Goal: Task Accomplishment & Management: Use online tool/utility

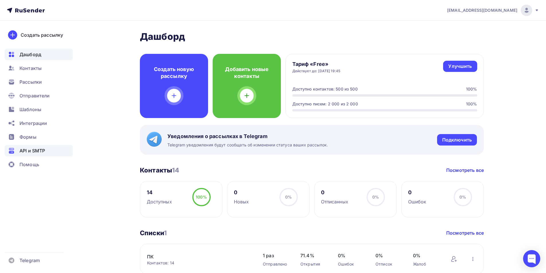
click at [30, 149] on span "API и SMTP" at bounding box center [32, 150] width 26 height 7
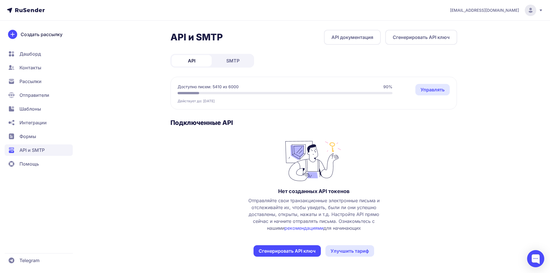
click at [232, 58] on span "SMTP" at bounding box center [232, 60] width 13 height 7
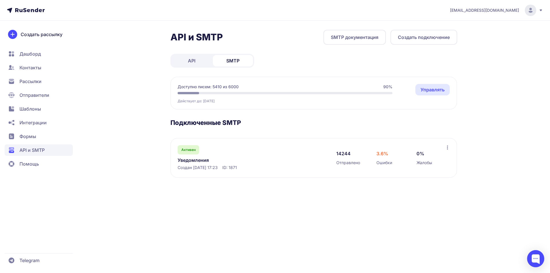
click at [196, 160] on link "Уведомления" at bounding box center [236, 160] width 117 height 7
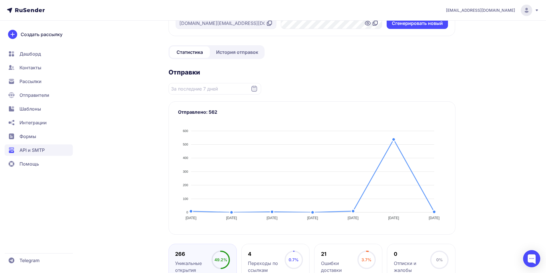
scroll to position [57, 0]
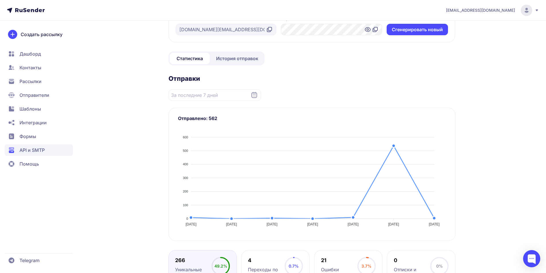
click at [234, 60] on span "История отправок" at bounding box center [237, 58] width 42 height 7
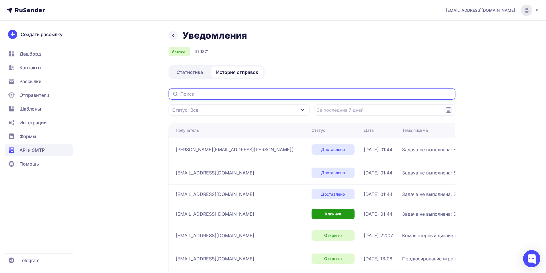
click at [236, 94] on input "text" at bounding box center [311, 93] width 287 height 11
paste input "[EMAIL_ADDRESS][DOMAIN_NAME]"
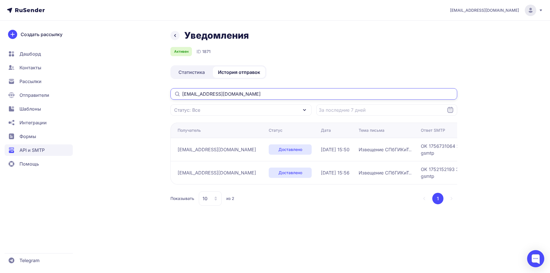
drag, startPoint x: 249, startPoint y: 92, endPoint x: 141, endPoint y: 95, distance: 107.8
click at [141, 95] on div "Уведомления Активен ID 1871 Статистика История отправок [EMAIL_ADDRESS][DOMAIN_…" at bounding box center [275, 125] width 413 height 190
paste input "[EMAIL_ADDRESS][DOMAIN_NAME]"
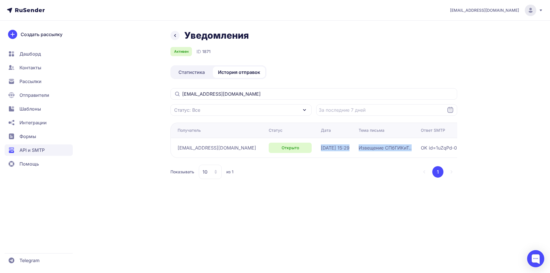
drag, startPoint x: 287, startPoint y: 148, endPoint x: 392, endPoint y: 148, distance: 105.4
click at [392, 148] on tr "[EMAIL_ADDRESS][DOMAIN_NAME] Открыто [DATE] 15:29 Извещение СПбГИКиТ.. OK id=1u…" at bounding box center [370, 148] width 401 height 20
copy tr "[DATE] 15:29 Извещение СПбГИКиТ.."
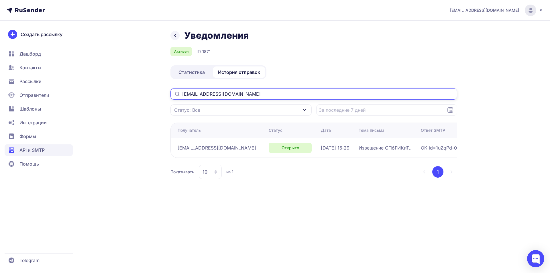
click at [238, 96] on input "[EMAIL_ADDRESS][DOMAIN_NAME]" at bounding box center [313, 93] width 287 height 11
drag, startPoint x: 238, startPoint y: 96, endPoint x: 115, endPoint y: 95, distance: 123.5
click at [115, 95] on div "Уведомления Активен ID 1871 Статистика История отправок [EMAIL_ADDRESS][DOMAIN_…" at bounding box center [275, 111] width 413 height 163
paste input "[EMAIL_ADDRESS][DOMAIN_NAME]"
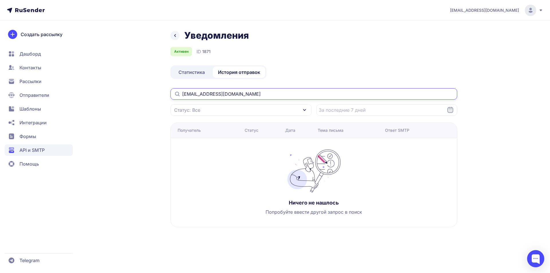
drag, startPoint x: 256, startPoint y: 96, endPoint x: 56, endPoint y: 97, distance: 200.3
click at [56, 97] on div "[EMAIL_ADDRESS][DOMAIN_NAME] Уведомления Активен ID 1871 Статистика История отп…" at bounding box center [275, 136] width 550 height 273
paste input "[EMAIL_ADDRESS][DOMAIN_NAME]"
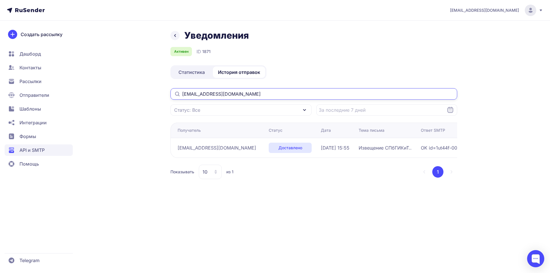
drag, startPoint x: 240, startPoint y: 92, endPoint x: 105, endPoint y: 92, distance: 135.0
click at [105, 92] on div "Уведомления Активен ID 1871 Статистика История отправок [EMAIL_ADDRESS][DOMAIN_…" at bounding box center [275, 111] width 413 height 163
paste input "[EMAIL_ADDRESS][DOMAIN_NAME]"
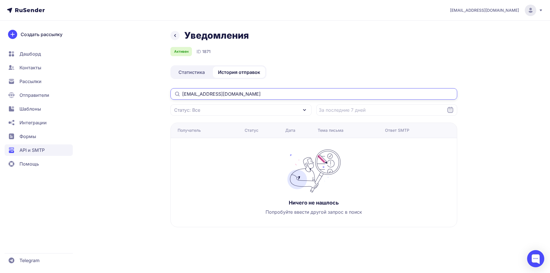
drag, startPoint x: 260, startPoint y: 92, endPoint x: 95, endPoint y: 95, distance: 165.1
click at [92, 94] on div "Уведомления Активен ID 1871 Статистика История отправок [EMAIL_ADDRESS][DOMAIN_…" at bounding box center [275, 135] width 413 height 211
paste input "[EMAIL_ADDRESS]"
drag, startPoint x: 146, startPoint y: 96, endPoint x: 136, endPoint y: 96, distance: 10.3
click at [136, 96] on div "Уведомления Активен ID 1871 Статистика История отправок [EMAIL_ADDRESS][DOMAIN_…" at bounding box center [275, 135] width 413 height 211
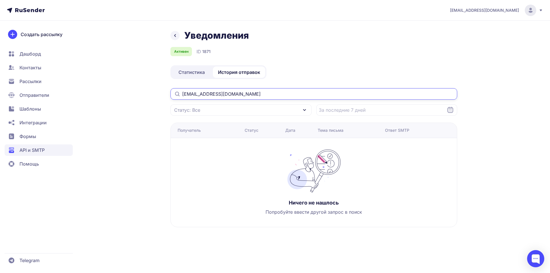
paste input "[EMAIL_ADDRESS]"
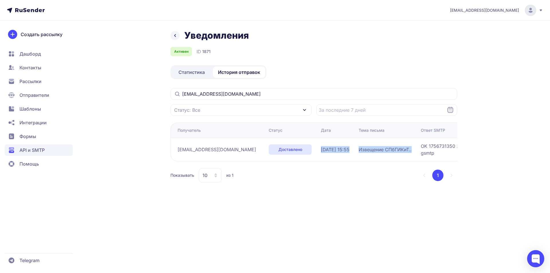
drag, startPoint x: 294, startPoint y: 150, endPoint x: 382, endPoint y: 154, distance: 88.0
click at [395, 151] on tr "[EMAIL_ADDRESS][DOMAIN_NAME] Доставлено [DATE] 15:55 Извещение СПбГИКиТ.. OK 17…" at bounding box center [370, 149] width 401 height 23
copy tr "[DATE] 15:55 Извещение СПбГИКиТ.."
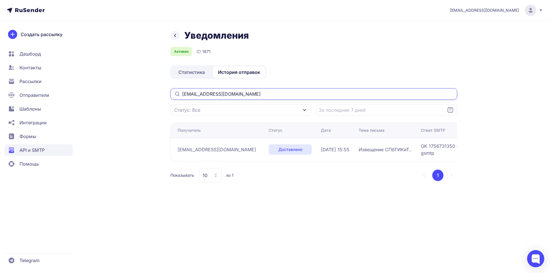
drag, startPoint x: 238, startPoint y: 95, endPoint x: 125, endPoint y: 96, distance: 112.9
click at [125, 95] on div "Уведомления Активен ID 1871 Статистика История отправок [EMAIL_ADDRESS][DOMAIN_…" at bounding box center [275, 113] width 413 height 166
paste input "andrey.[PERSON_NAME]"
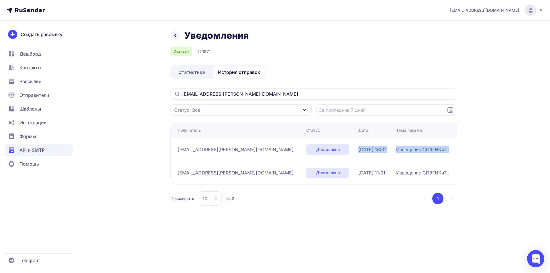
drag, startPoint x: 311, startPoint y: 151, endPoint x: 415, endPoint y: 149, distance: 104.3
click at [415, 161] on tr "[EMAIL_ADDRESS][PERSON_NAME][DOMAIN_NAME] Доставлено [DATE] 16:02 Извещение СПб…" at bounding box center [389, 172] width 438 height 23
copy tr "[DATE] 16:02 Извещение СПбГИКиТ.."
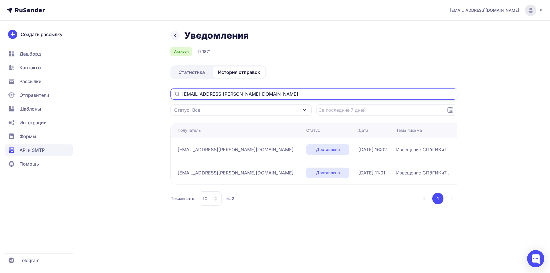
drag, startPoint x: 259, startPoint y: 96, endPoint x: 121, endPoint y: 96, distance: 138.4
click at [121, 96] on div "Уведомления Активен ID 1871 Статистика История отправок [EMAIL_ADDRESS][PERSON_…" at bounding box center [275, 125] width 413 height 190
paste input "enevzorova23"
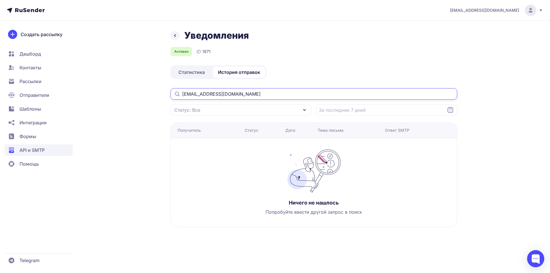
drag, startPoint x: 247, startPoint y: 95, endPoint x: 139, endPoint y: 95, distance: 108.3
click at [139, 95] on div "Уведомления Активен ID 1871 Статистика История отправок [EMAIL_ADDRESS][DOMAIN_…" at bounding box center [275, 135] width 413 height 211
paste input "v89150766330"
drag, startPoint x: 251, startPoint y: 94, endPoint x: 128, endPoint y: 95, distance: 123.2
click at [128, 95] on div "Уведомления Активен ID 1871 Статистика История отправок [EMAIL_ADDRESS][DOMAIN_…" at bounding box center [275, 135] width 413 height 211
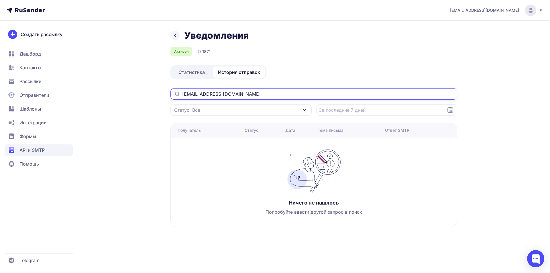
paste input "see70701"
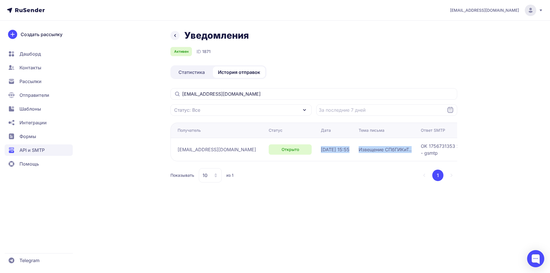
drag, startPoint x: 290, startPoint y: 150, endPoint x: 391, endPoint y: 150, distance: 100.9
click at [391, 150] on tr "[EMAIL_ADDRESS][DOMAIN_NAME] Открыто [DATE] 15:55 Извещение СПбГИКиТ.. OK 17567…" at bounding box center [370, 149] width 401 height 23
copy tr "[DATE] 15:55 Извещение СПбГИКиТ.."
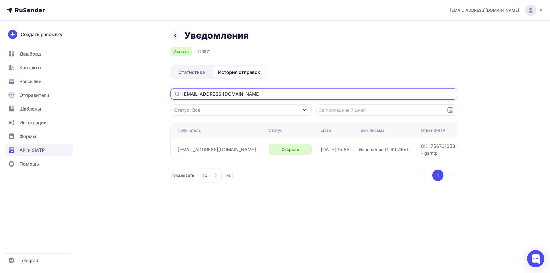
drag, startPoint x: 246, startPoint y: 96, endPoint x: 130, endPoint y: 96, distance: 116.6
click at [130, 96] on div "Уведомления Активен ID 1871 Статистика История отправок [EMAIL_ADDRESS][DOMAIN_…" at bounding box center [275, 113] width 413 height 166
paste input "diananevdachina"
type input "[EMAIL_ADDRESS][DOMAIN_NAME]"
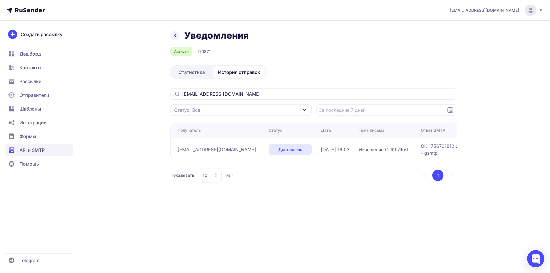
drag, startPoint x: 306, startPoint y: 149, endPoint x: 350, endPoint y: 149, distance: 43.6
click at [356, 149] on td "[DATE] 16:03" at bounding box center [387, 149] width 62 height 23
click at [356, 157] on td "[DATE] 16:03" at bounding box center [387, 149] width 62 height 23
click at [321, 153] on span "[DATE] 16:03" at bounding box center [335, 149] width 29 height 7
drag, startPoint x: 305, startPoint y: 149, endPoint x: 407, endPoint y: 149, distance: 102.3
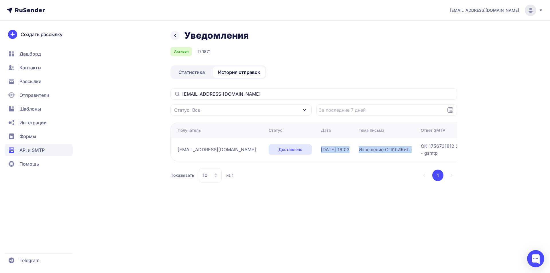
click at [407, 149] on tr "[EMAIL_ADDRESS][DOMAIN_NAME] Доставлено [DATE] 16:03 Извещение СПбГИКиТ.. OK 17…" at bounding box center [370, 149] width 401 height 23
copy tr "[DATE] 16:03 Извещение СПбГИКиТ.."
